Goal: Find specific page/section: Find specific page/section

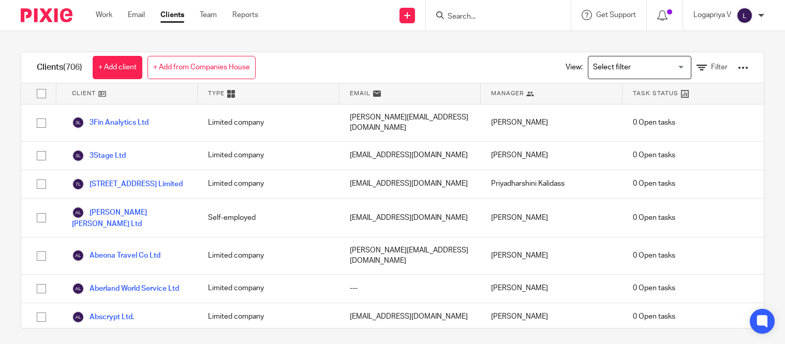
click at [451, 18] on input "Search" at bounding box center [493, 16] width 93 height 9
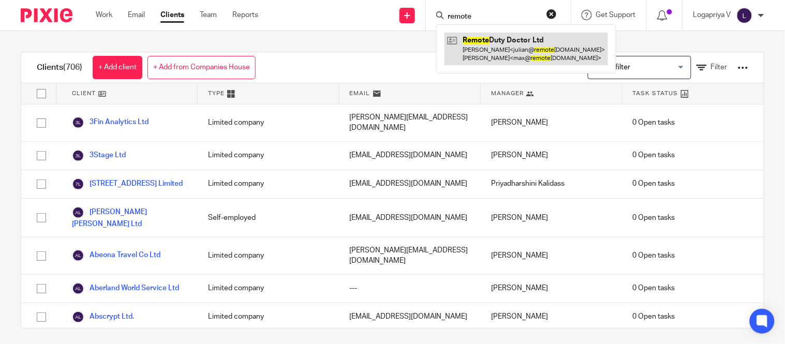
type input "remote"
click at [469, 49] on link at bounding box center [527, 49] width 164 height 32
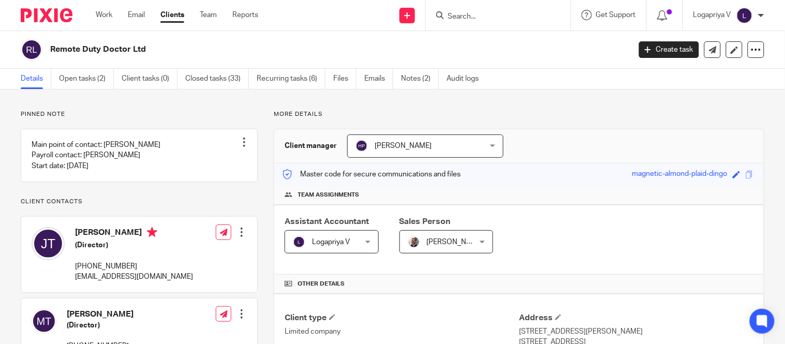
scroll to position [291, 0]
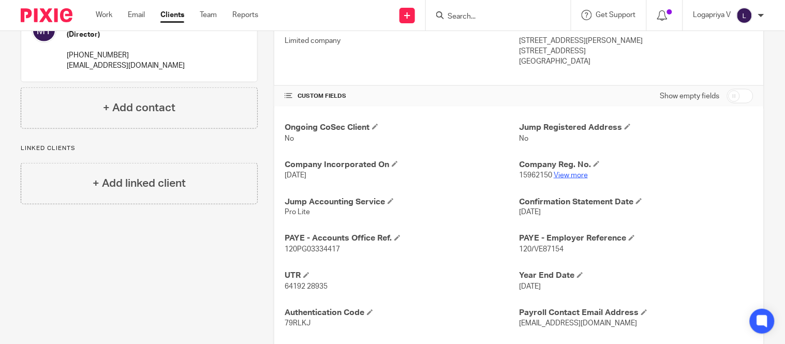
click at [576, 177] on link "View more" at bounding box center [571, 175] width 34 height 7
click at [468, 14] on input "Search" at bounding box center [493, 16] width 93 height 9
type input "e"
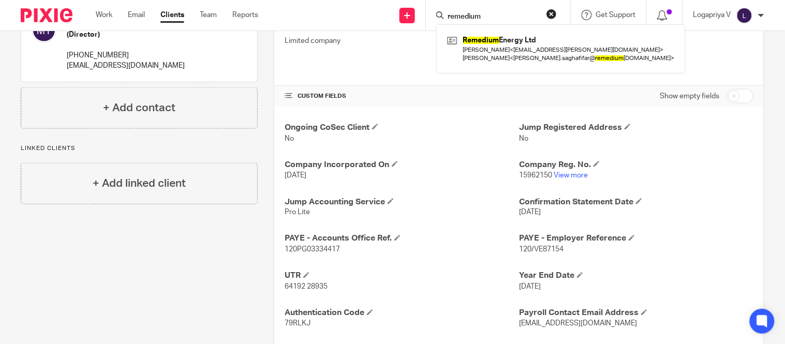
type input "remedium"
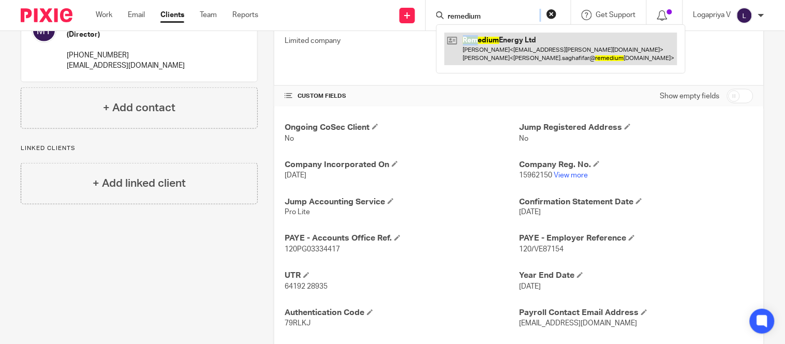
drag, startPoint x: 475, startPoint y: 23, endPoint x: 468, endPoint y: 44, distance: 21.9
click at [469, 31] on div "remedium Remedium Energy Ltd Utsav Oza < utsav.oza@insead.edu > Omid Saghafifar…" at bounding box center [498, 15] width 145 height 31
click at [468, 46] on link at bounding box center [561, 49] width 233 height 32
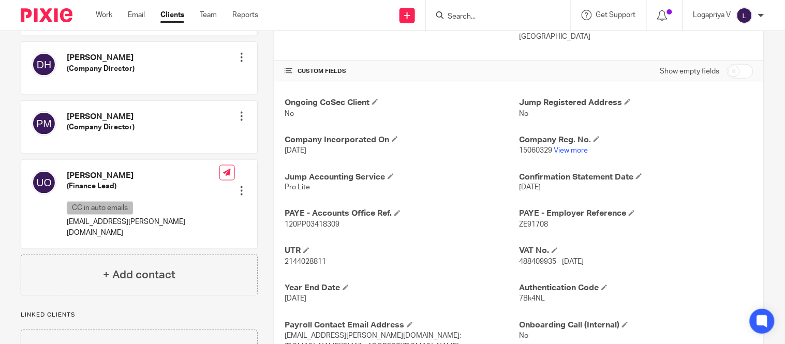
scroll to position [332, 0]
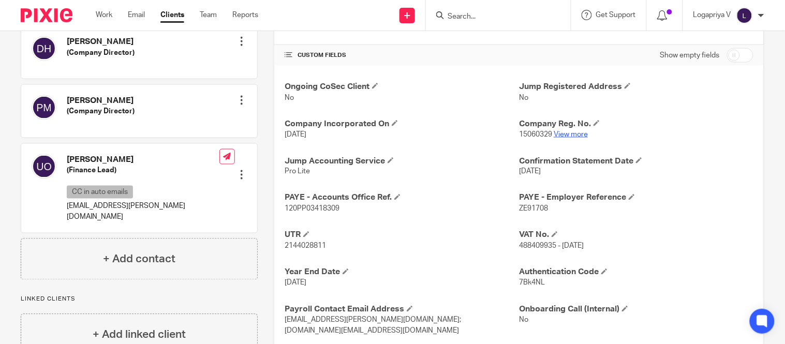
click at [574, 134] on link "View more" at bounding box center [571, 134] width 34 height 7
